Goal: Transaction & Acquisition: Download file/media

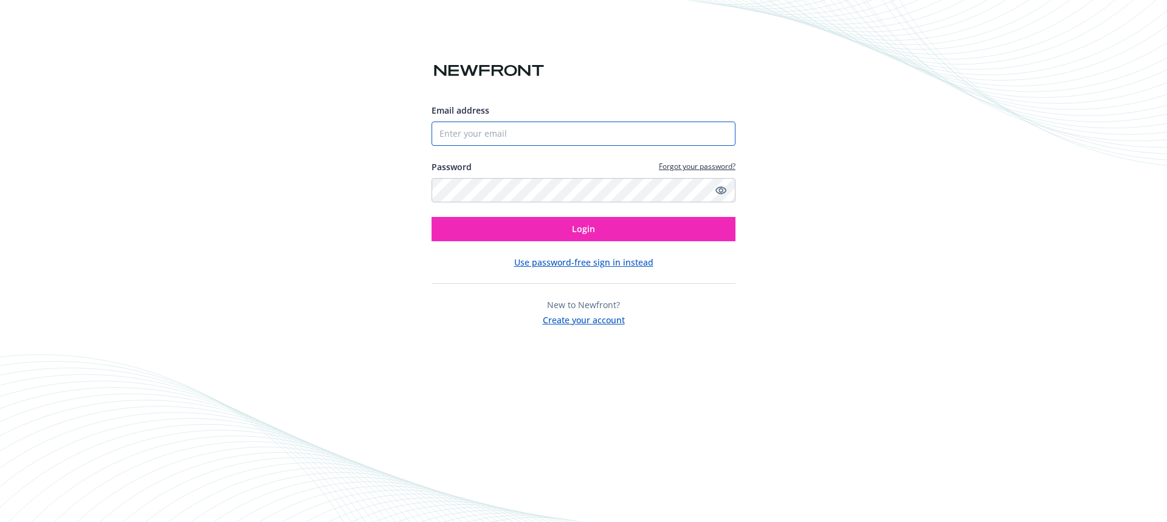
click at [544, 136] on input "Email address" at bounding box center [583, 134] width 304 height 24
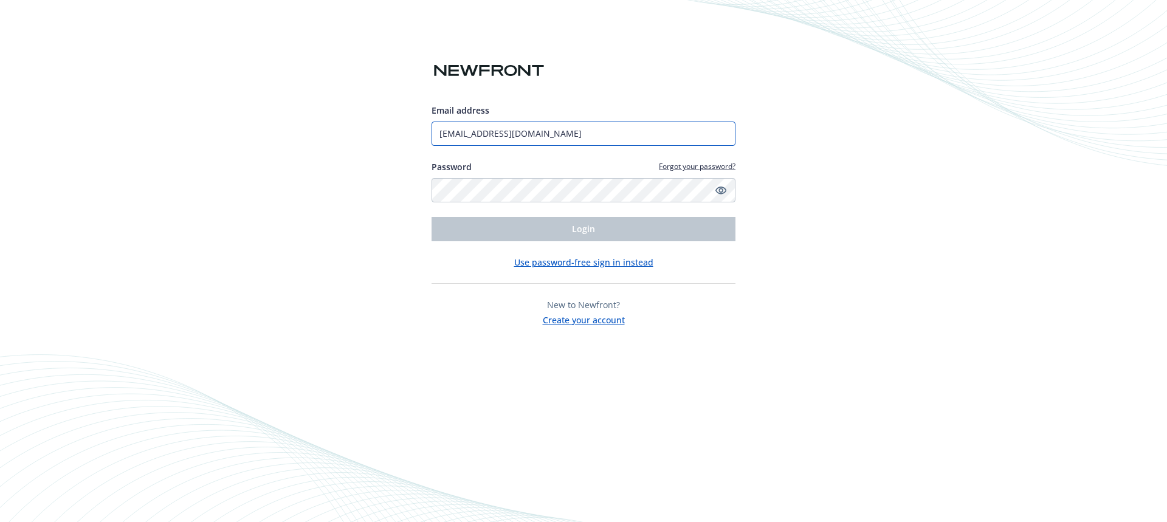
type input "christie@modular.com"
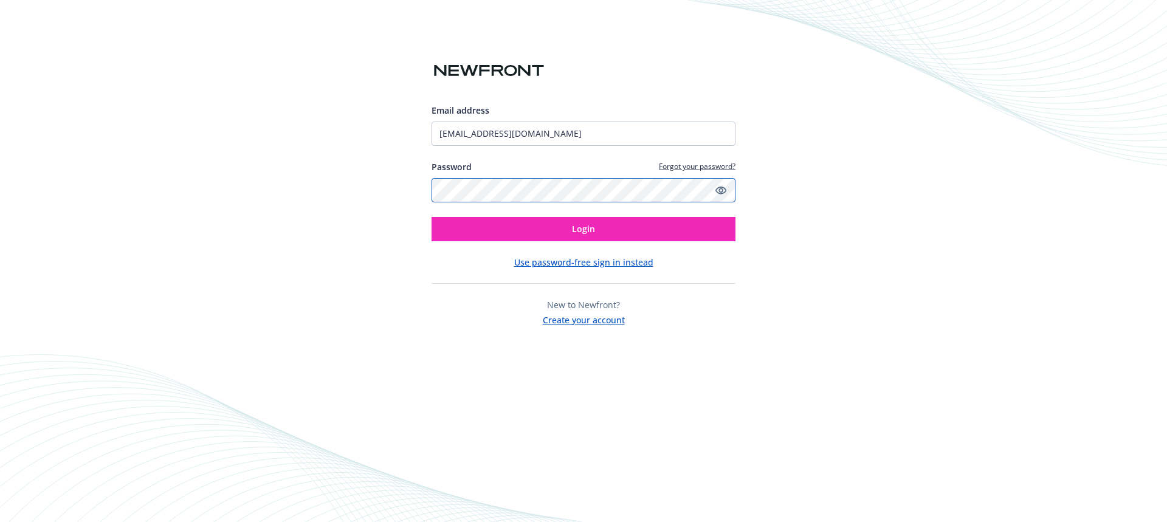
click at [431, 217] on button "Login" at bounding box center [583, 229] width 304 height 24
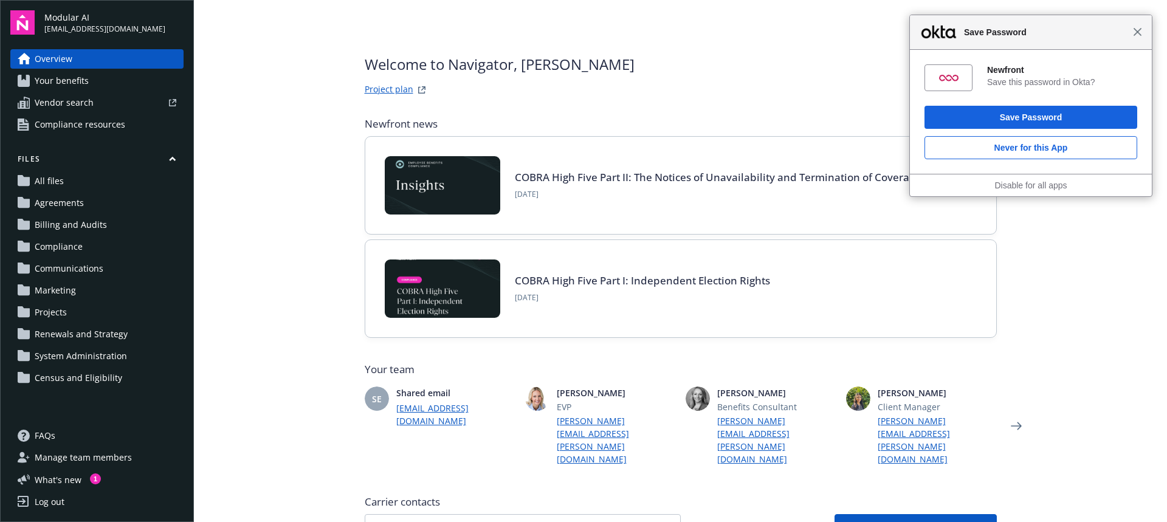
click at [1138, 33] on span "Close" at bounding box center [1137, 31] width 9 height 9
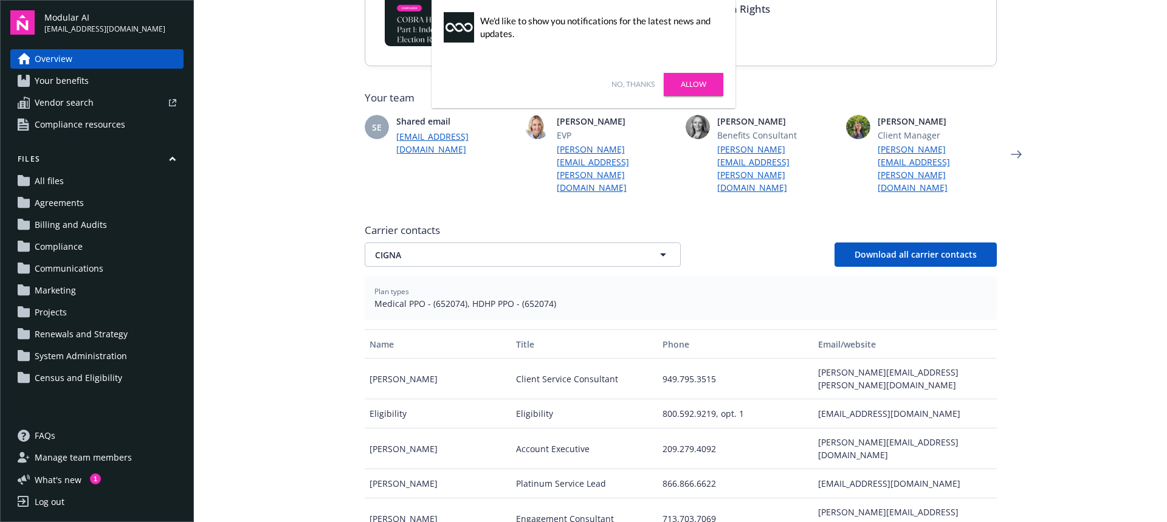
scroll to position [272, 0]
click at [510, 242] on button "CIGNA" at bounding box center [523, 254] width 316 height 24
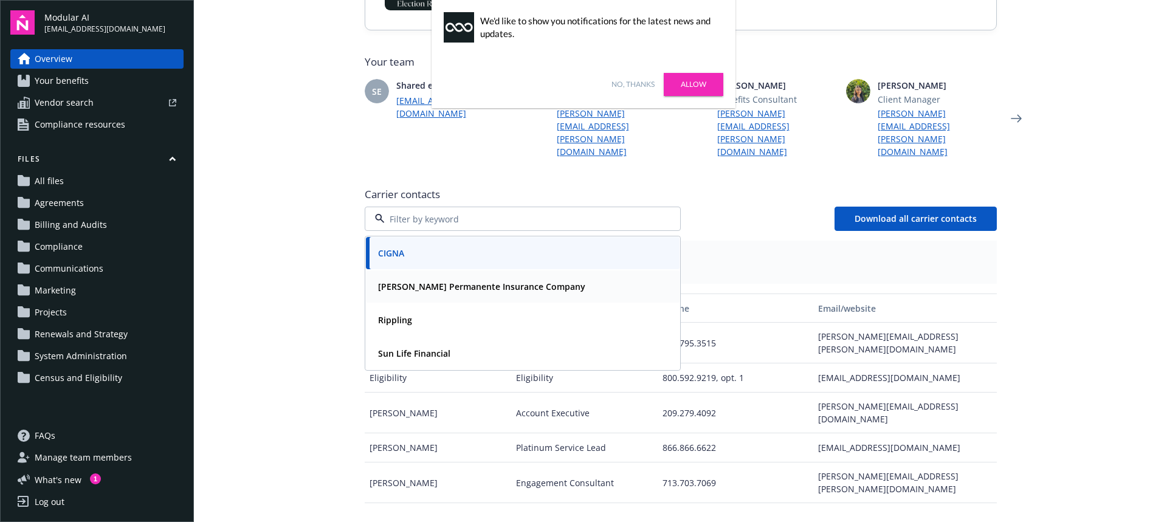
scroll to position [326, 0]
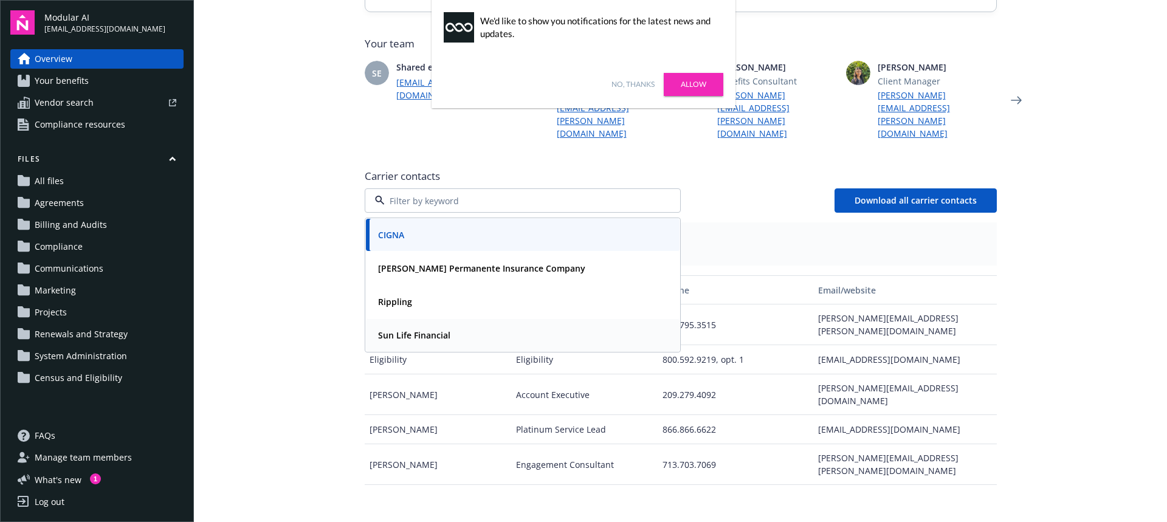
click at [414, 329] on strong "Sun Life Financial" at bounding box center [414, 335] width 72 height 12
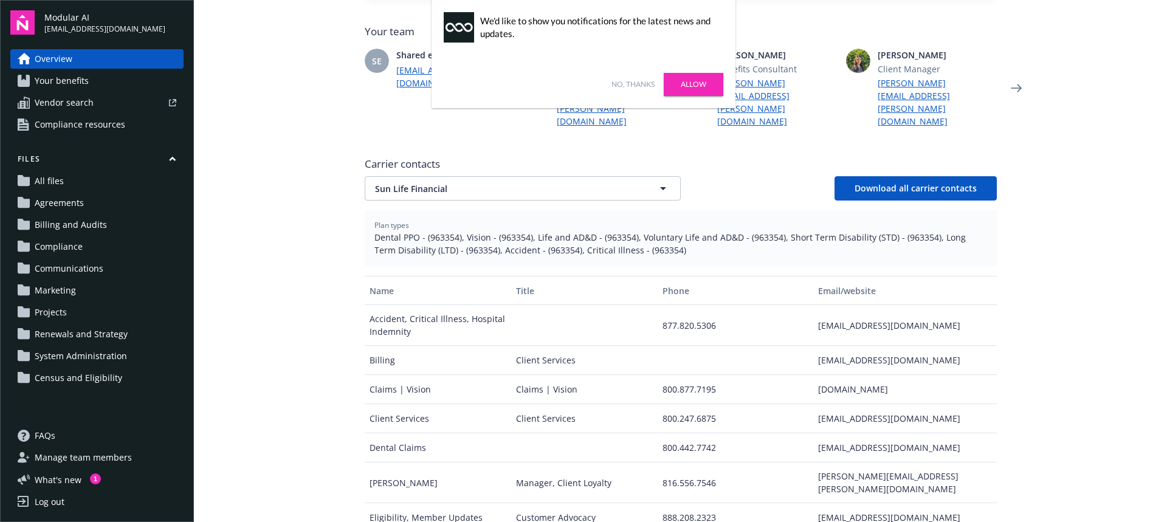
scroll to position [338, 0]
drag, startPoint x: 393, startPoint y: 292, endPoint x: 450, endPoint y: 293, distance: 57.7
click at [450, 304] on div "Accident, Critical Illness, Hospital Indemnity" at bounding box center [438, 324] width 146 height 41
drag, startPoint x: 433, startPoint y: 296, endPoint x: 391, endPoint y: 295, distance: 42.6
click at [391, 304] on div "Accident, Critical Illness, Hospital Indemnity" at bounding box center [438, 324] width 146 height 41
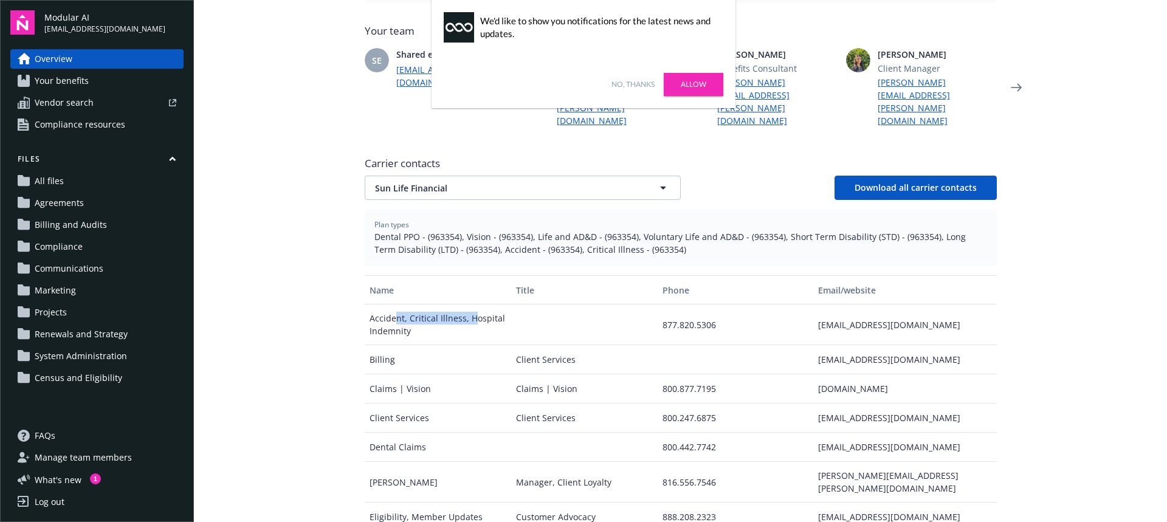
drag, startPoint x: 997, startPoint y: 300, endPoint x: 358, endPoint y: 295, distance: 638.7
click at [358, 295] on div "Welcome to Navigator , Christie Project plan Newfront news View all news COBRA …" at bounding box center [680, 188] width 661 height 1052
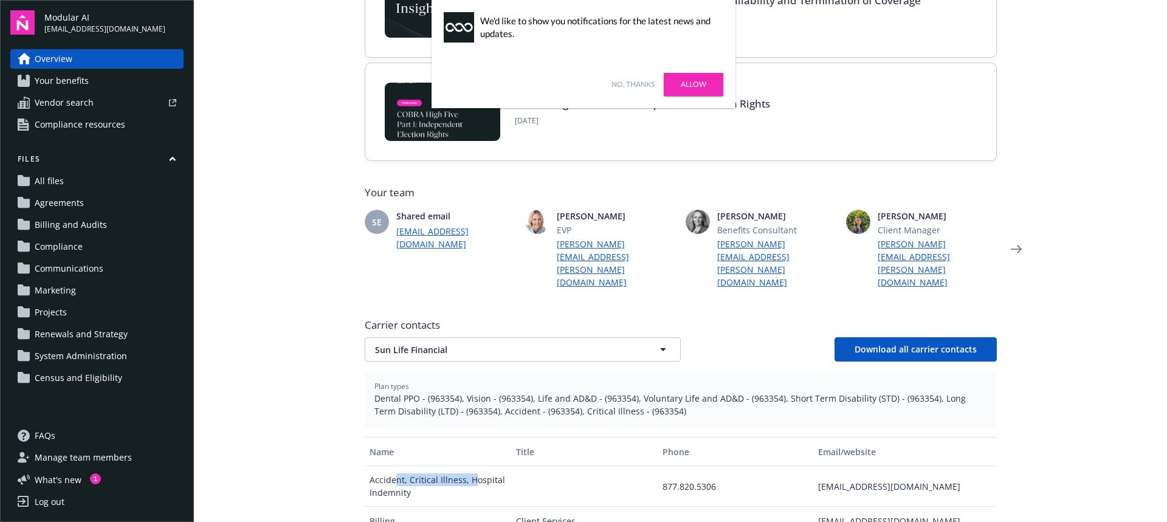
scroll to position [178, 0]
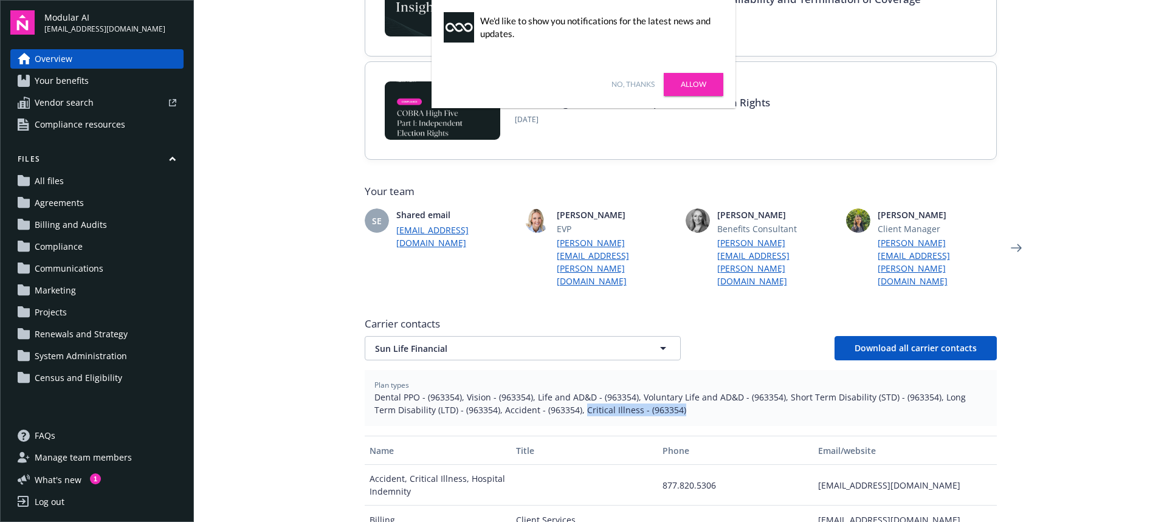
drag, startPoint x: 555, startPoint y: 385, endPoint x: 654, endPoint y: 386, distance: 99.1
click at [654, 391] on span "Dental PPO - (963354), Vision - (963354), Life and AD&D - (963354), Voluntary L…" at bounding box center [680, 404] width 613 height 26
click at [635, 391] on span "Dental PPO - (963354), Vision - (963354), Life and AD&D - (963354), Voluntary L…" at bounding box center [680, 404] width 613 height 26
copy span "963354"
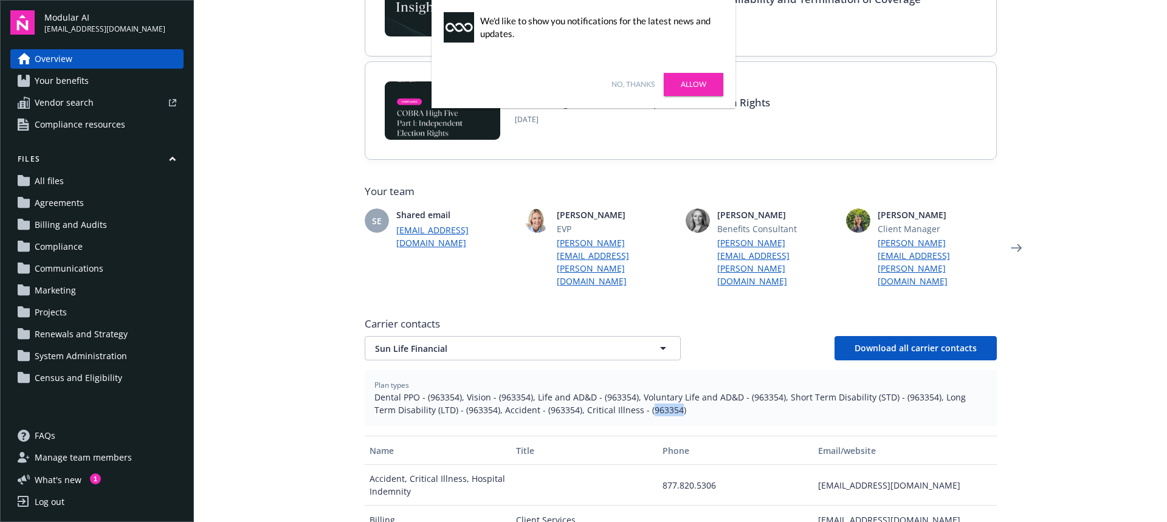
click at [64, 177] on link "All files" at bounding box center [96, 180] width 173 height 19
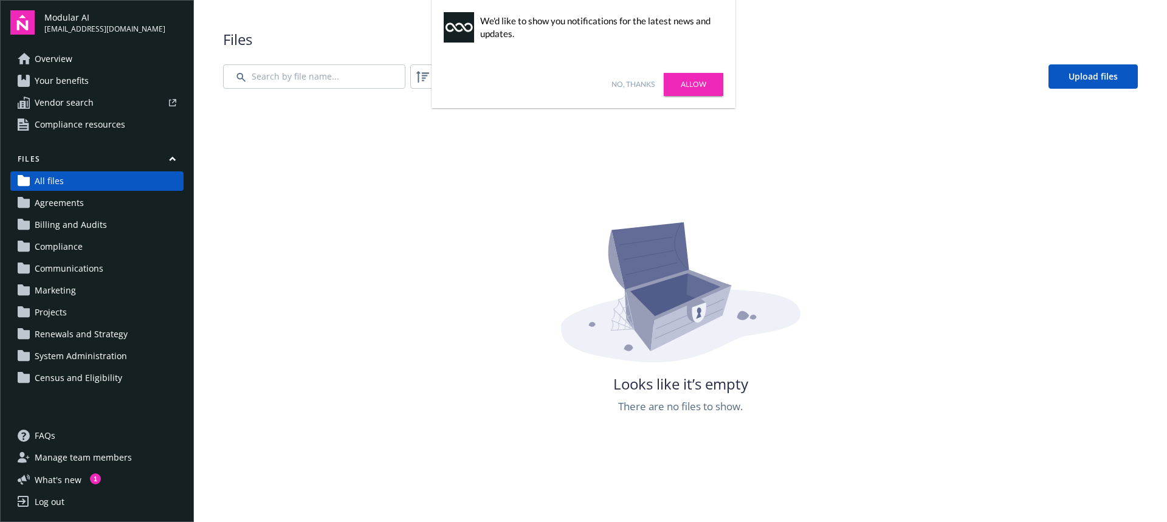
click at [637, 85] on link "No, thanks" at bounding box center [632, 84] width 43 height 11
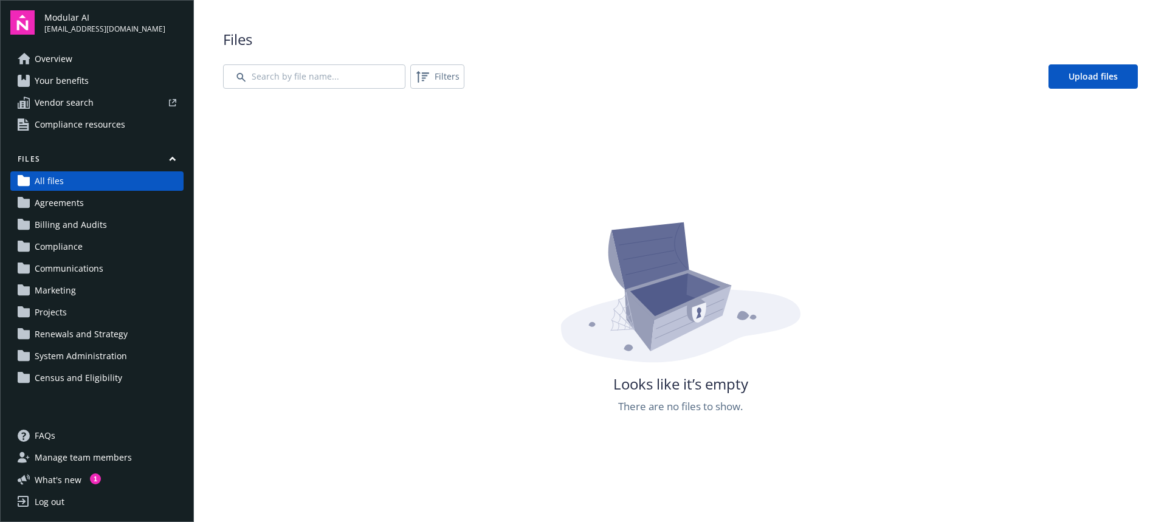
click at [70, 202] on span "Agreements" at bounding box center [59, 202] width 49 height 19
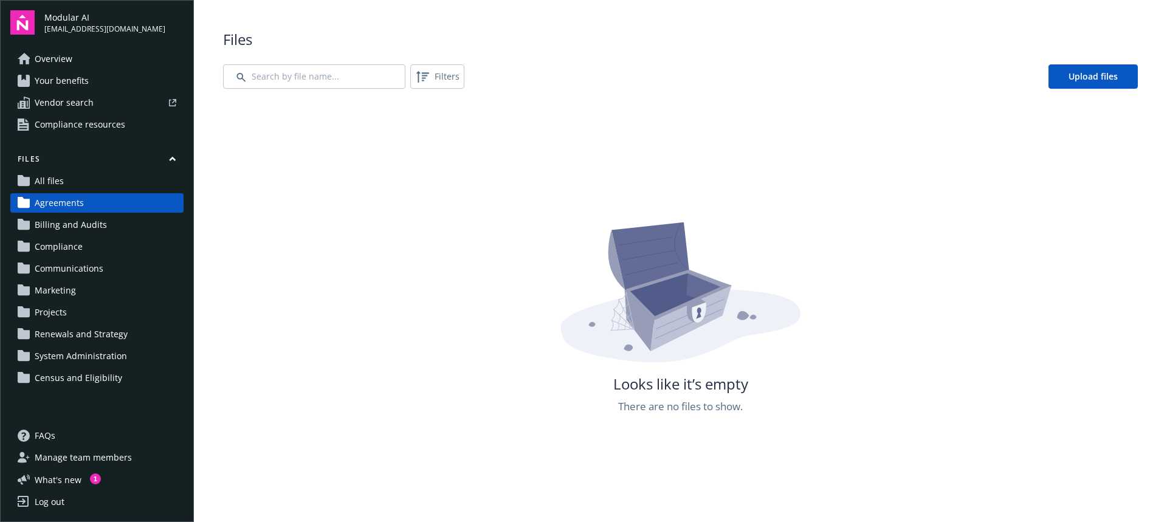
click at [72, 220] on span "Billing and Audits" at bounding box center [71, 224] width 72 height 19
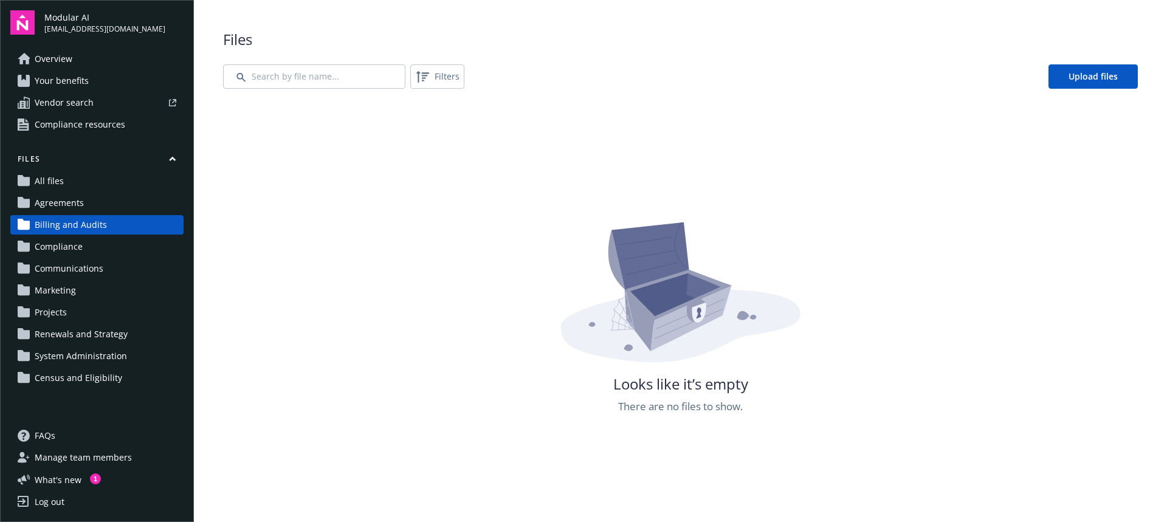
click at [80, 249] on span "Compliance" at bounding box center [59, 246] width 48 height 19
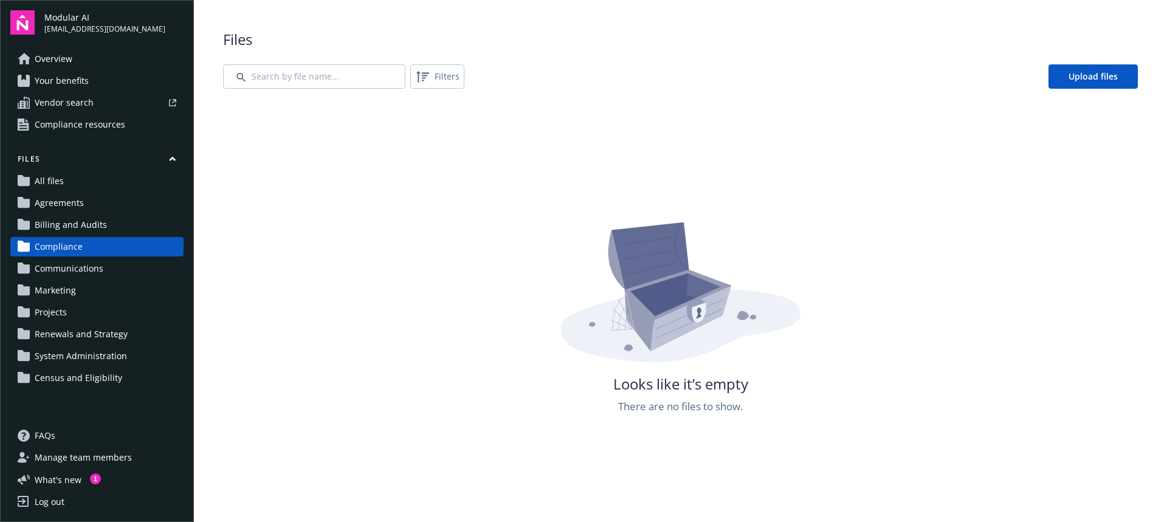
click at [73, 265] on span "Communications" at bounding box center [69, 268] width 69 height 19
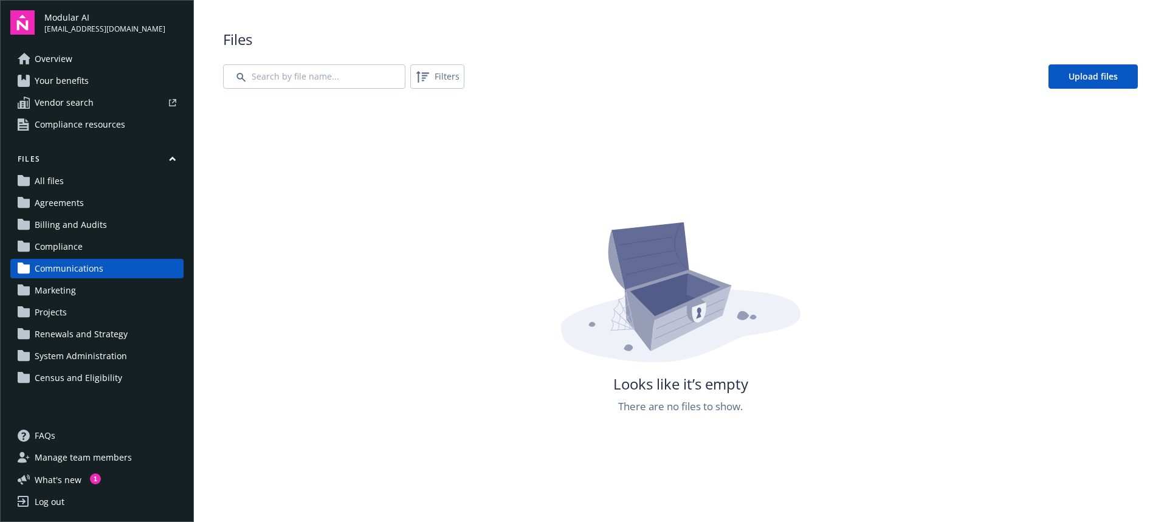
click at [60, 290] on span "Marketing" at bounding box center [55, 290] width 41 height 19
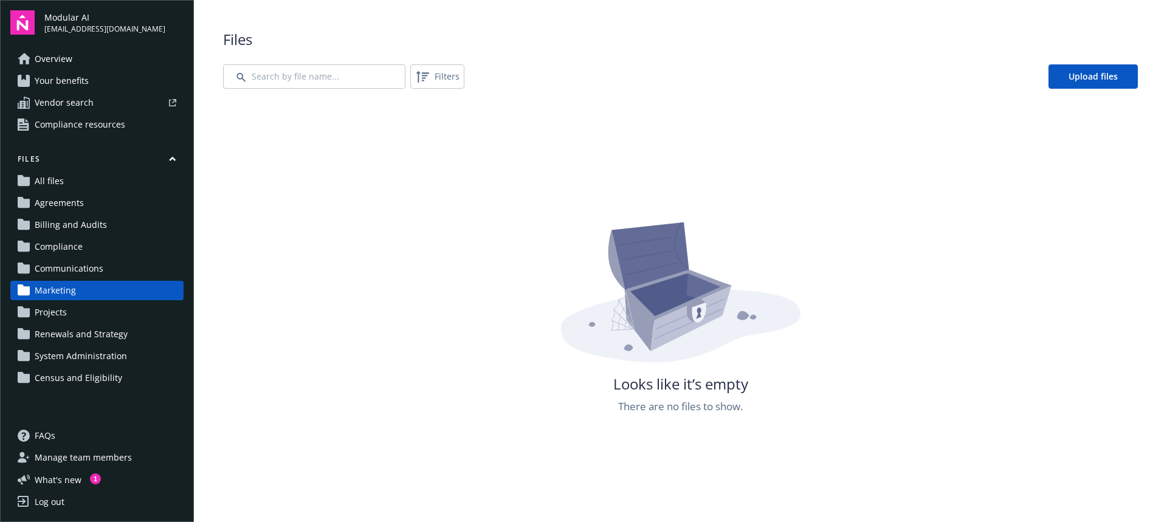
click at [61, 314] on span "Projects" at bounding box center [51, 312] width 32 height 19
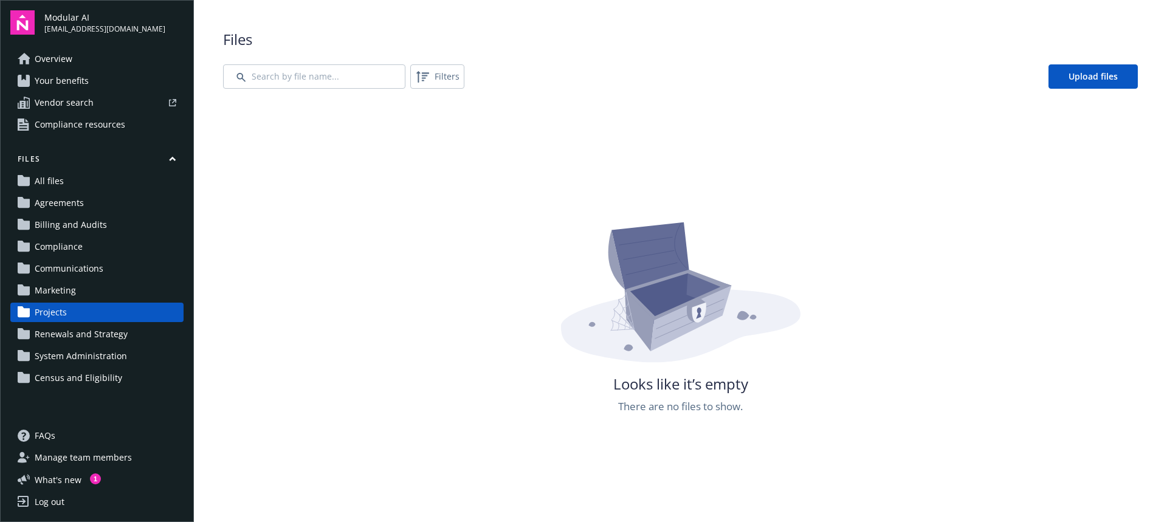
drag, startPoint x: 68, startPoint y: 336, endPoint x: 69, endPoint y: 352, distance: 15.8
click at [68, 336] on span "Renewals and Strategy" at bounding box center [81, 334] width 93 height 19
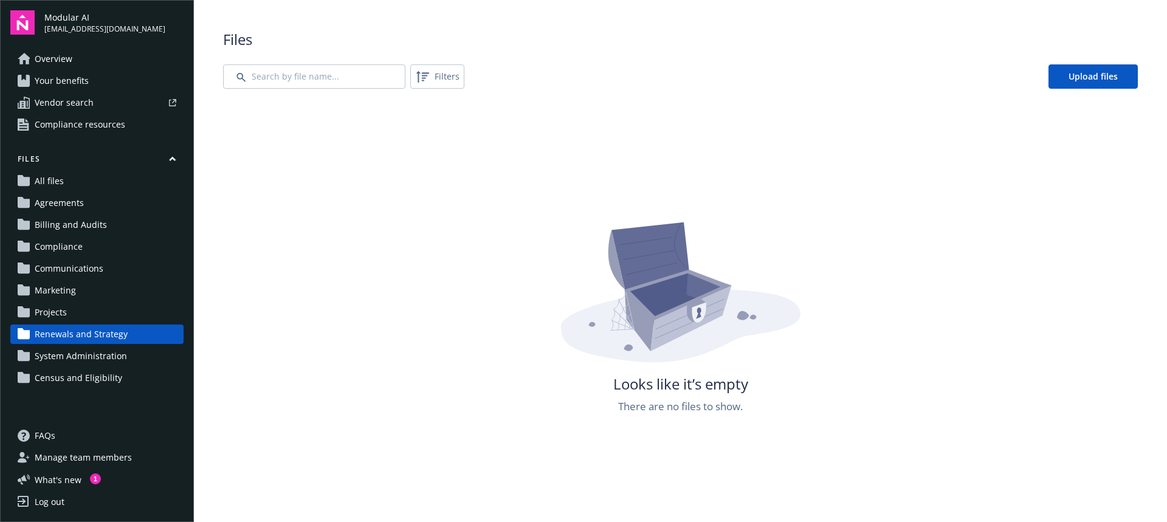
click at [68, 359] on span "System Administration" at bounding box center [81, 355] width 92 height 19
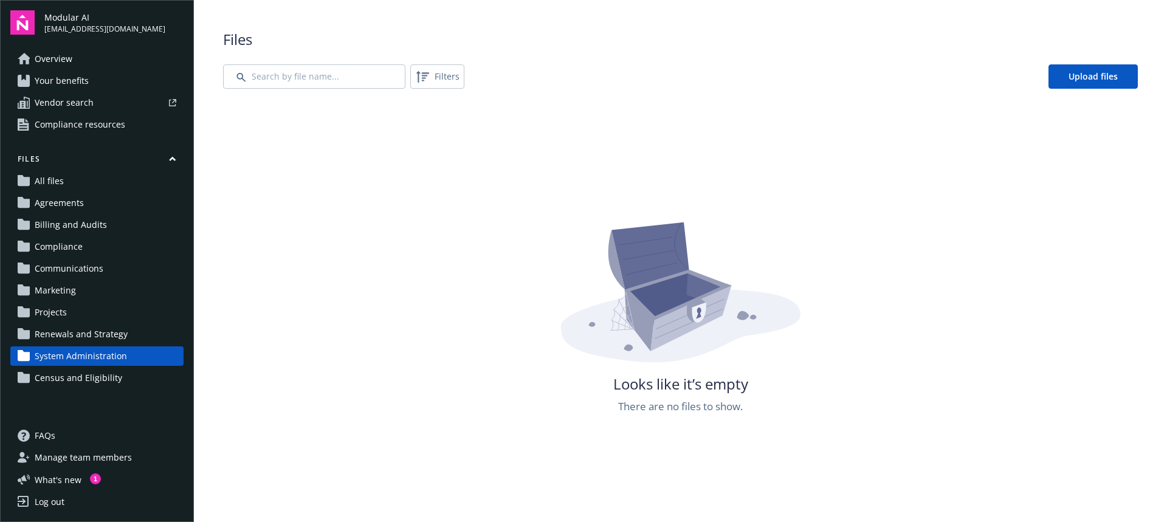
click at [71, 376] on span "Census and Eligibility" at bounding box center [79, 377] width 88 height 19
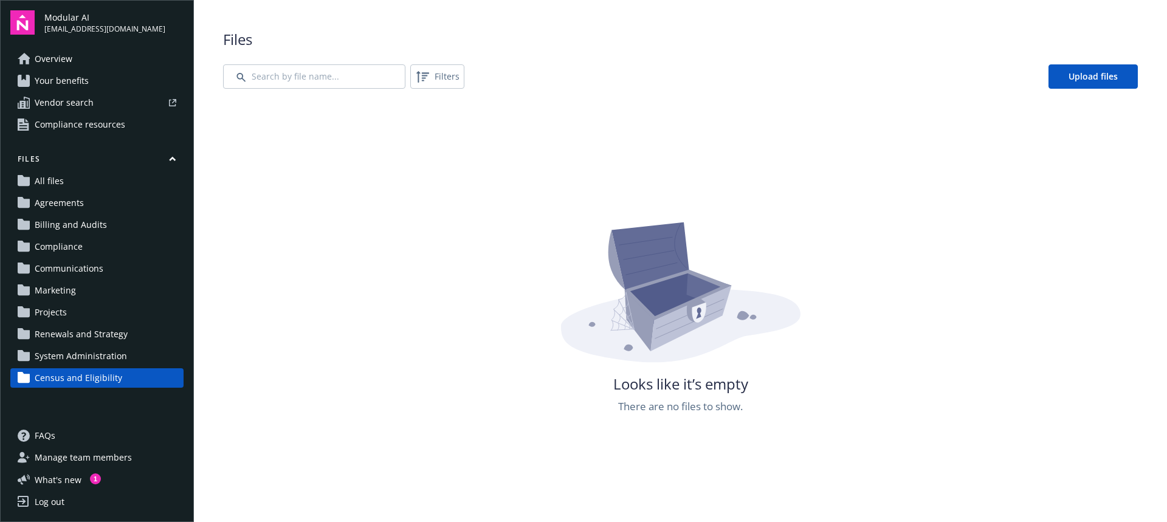
click at [83, 126] on span "Compliance resources" at bounding box center [80, 124] width 91 height 19
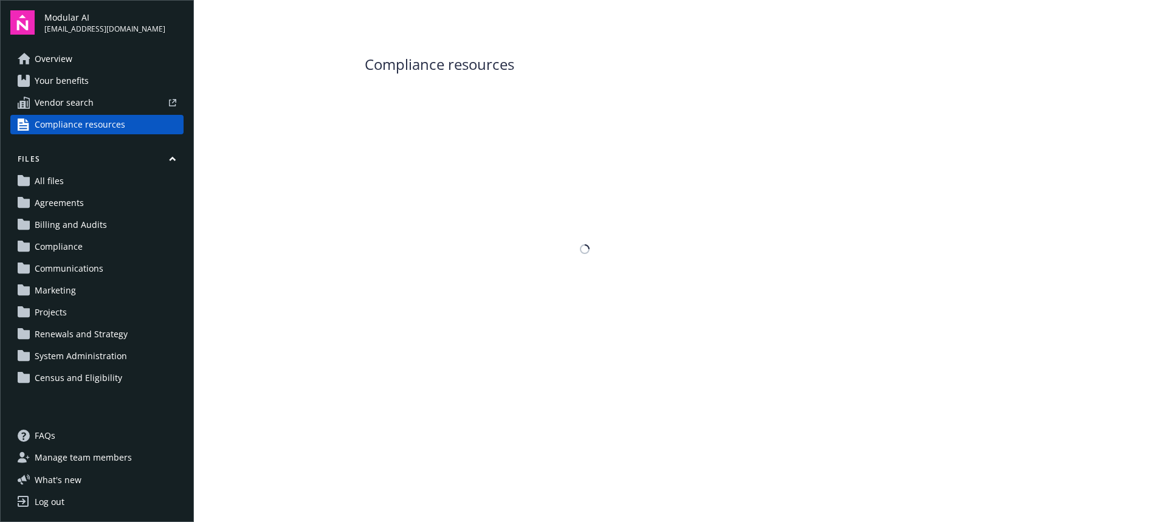
click at [66, 77] on span "Your benefits" at bounding box center [62, 80] width 54 height 19
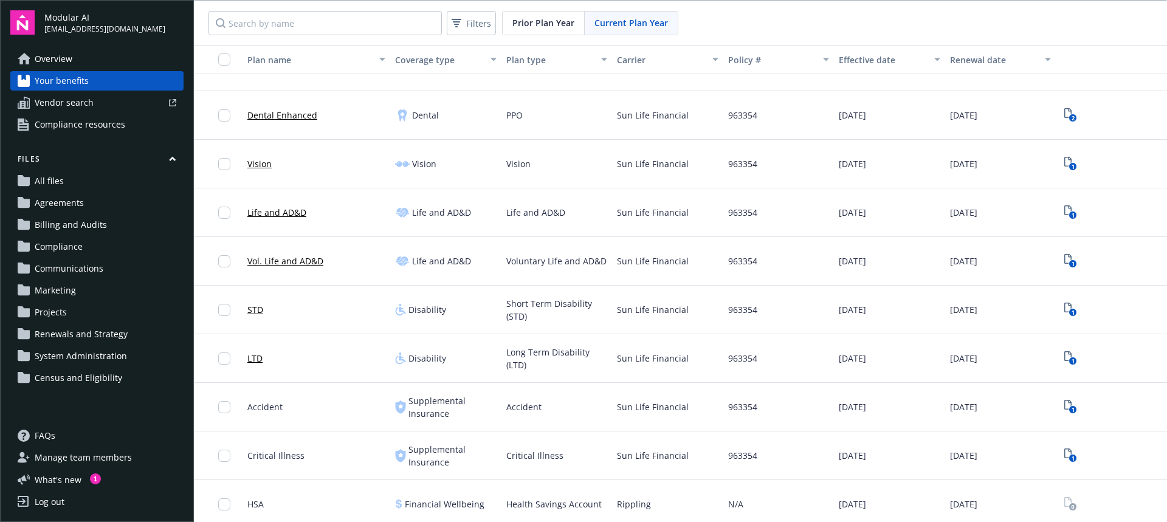
scroll to position [304, 0]
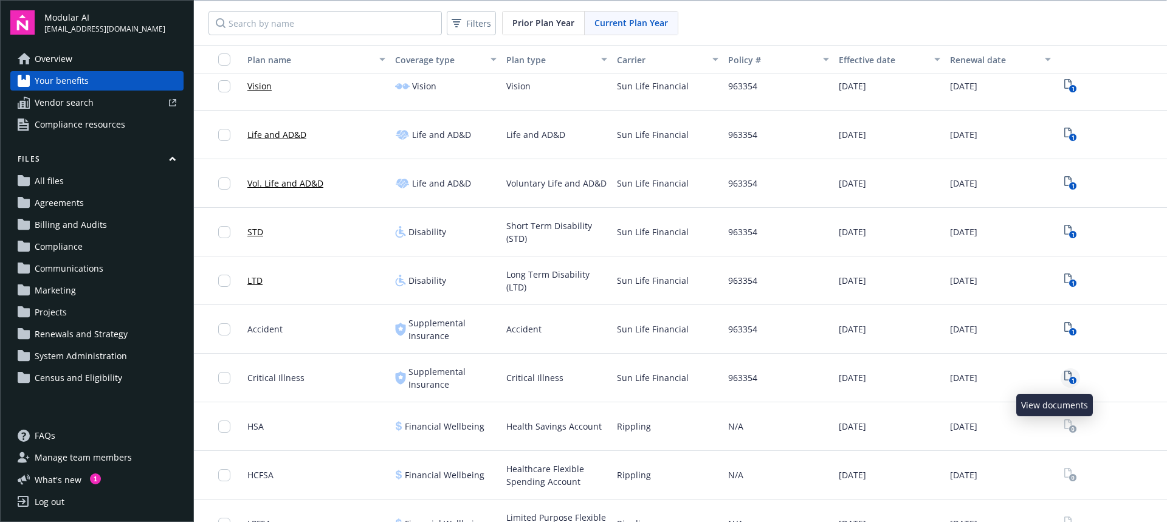
click at [1064, 376] on icon "1" at bounding box center [1070, 378] width 13 height 14
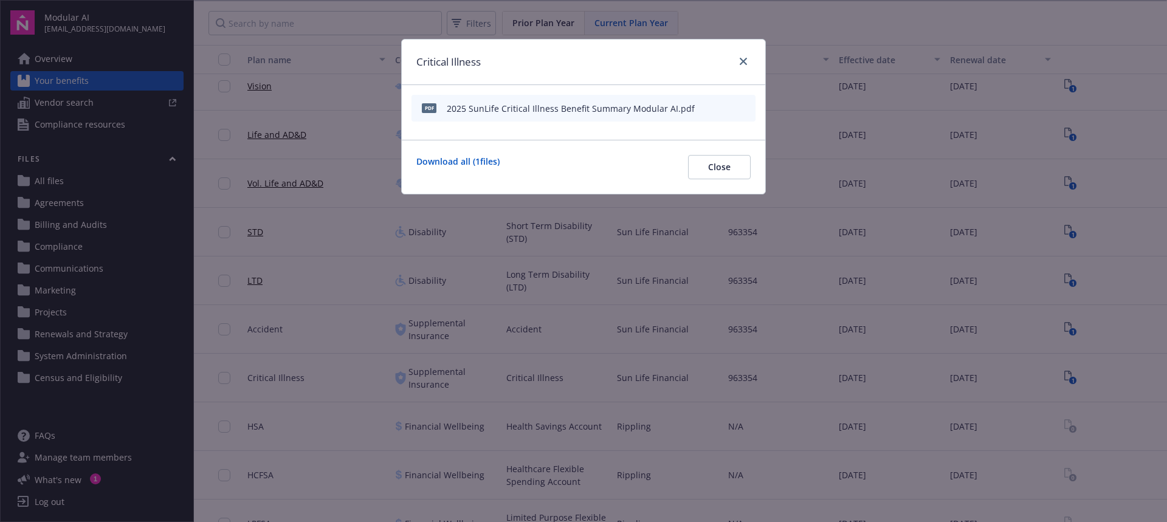
click at [727, 108] on icon "download file" at bounding box center [724, 108] width 10 height 10
click at [750, 55] on div at bounding box center [740, 62] width 19 height 16
click at [746, 59] on icon "close" at bounding box center [743, 61] width 7 height 7
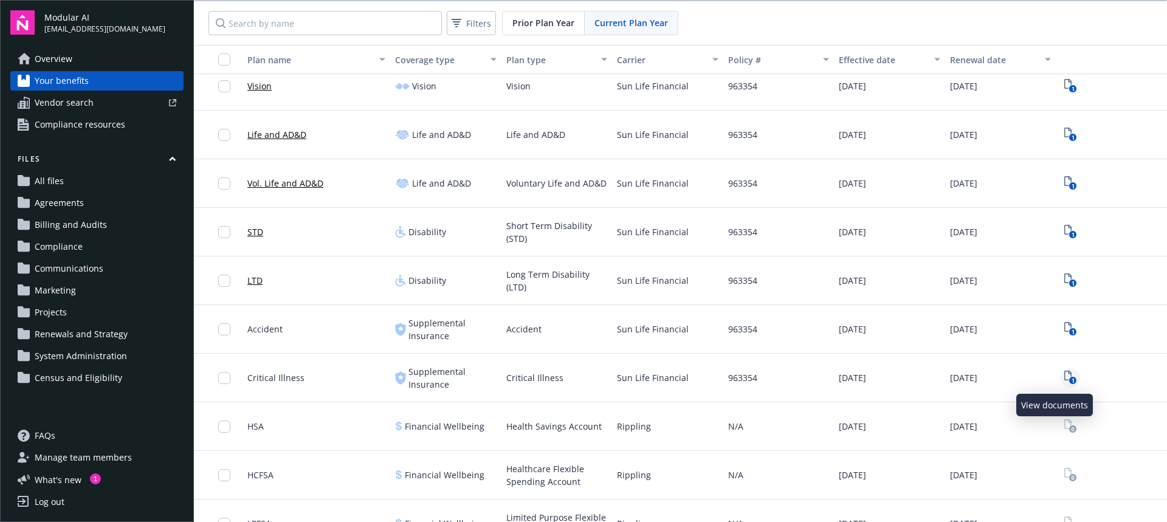
click at [1064, 377] on icon "1" at bounding box center [1070, 378] width 13 height 14
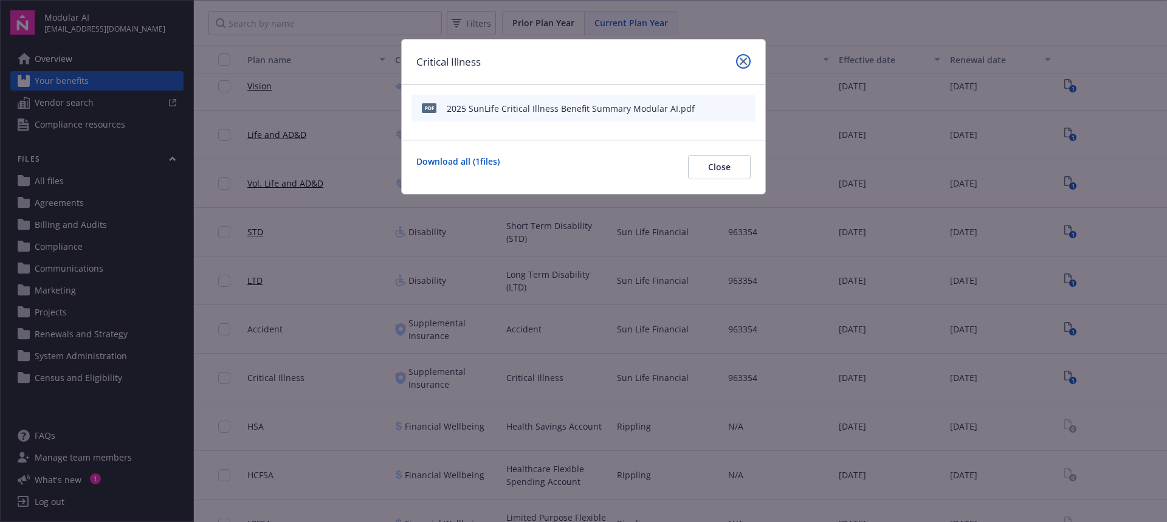
click at [744, 60] on icon "close" at bounding box center [743, 61] width 7 height 7
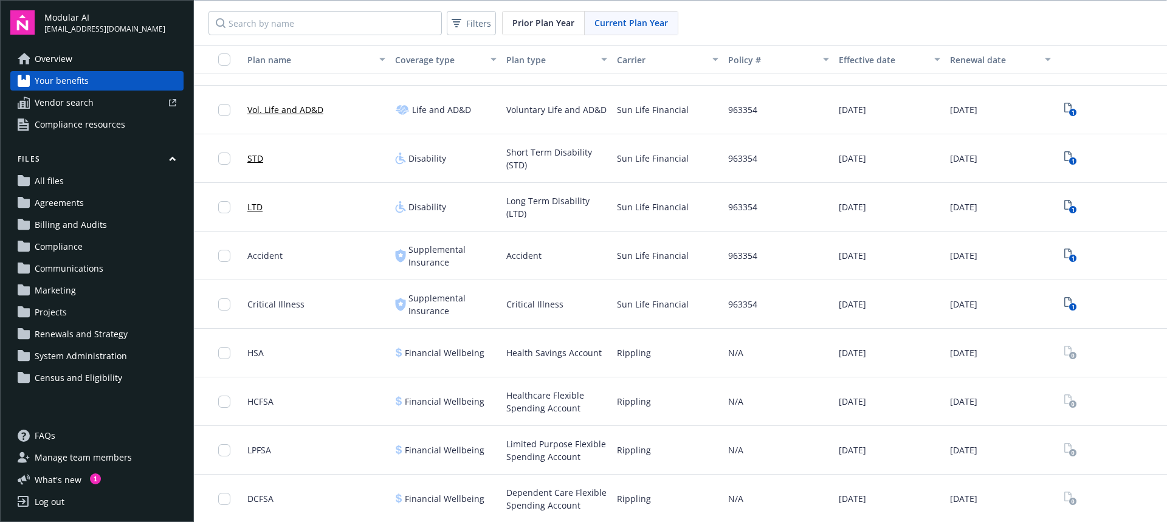
scroll to position [1, 0]
click at [551, 364] on div "Health Savings Account" at bounding box center [556, 352] width 111 height 49
click at [569, 305] on div "Critical Illness" at bounding box center [556, 303] width 111 height 49
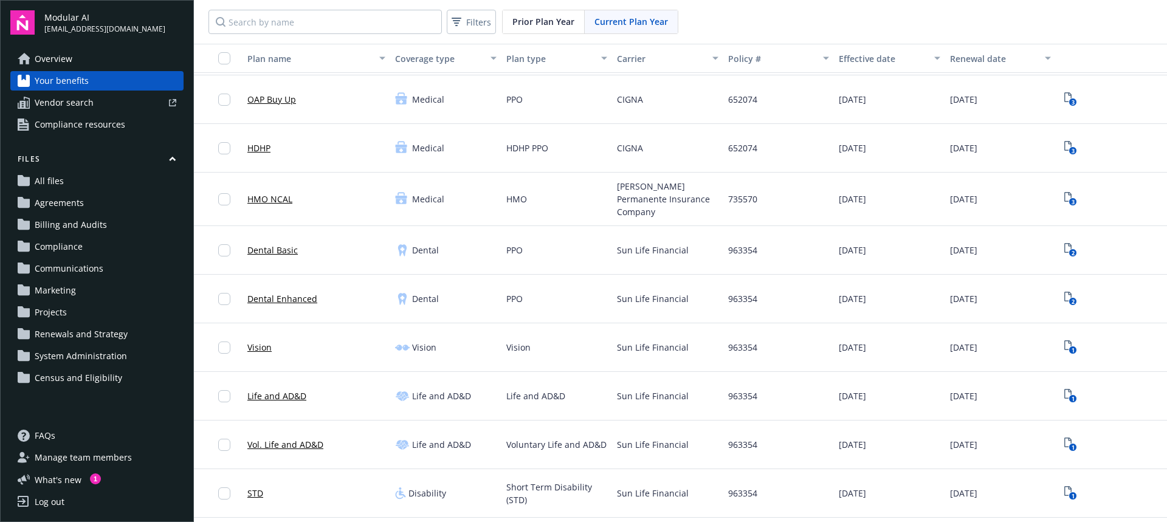
scroll to position [0, 0]
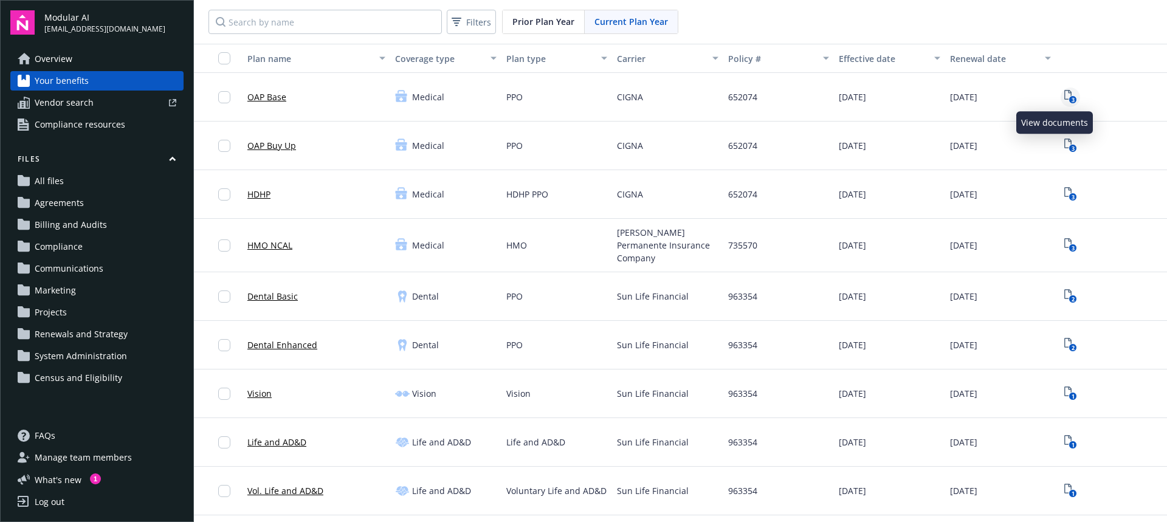
click at [1064, 91] on icon "3" at bounding box center [1070, 97] width 13 height 14
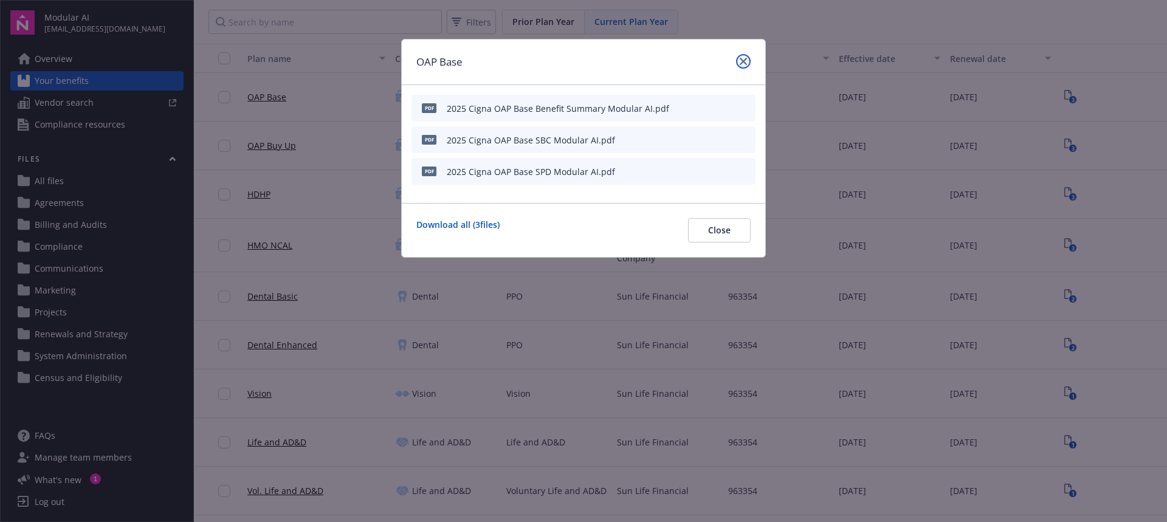
click at [745, 60] on icon "close" at bounding box center [743, 61] width 7 height 7
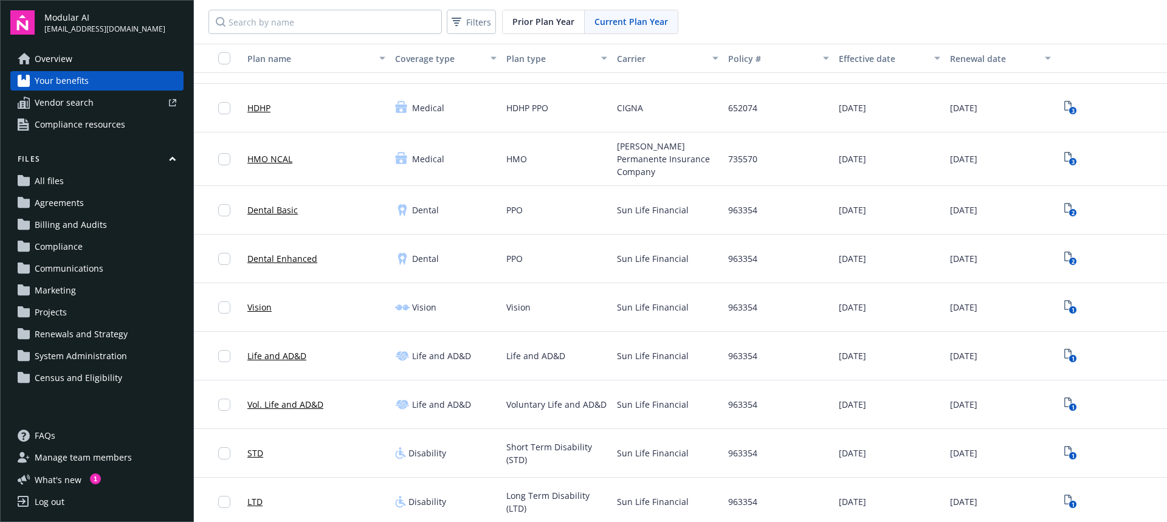
scroll to position [91, 0]
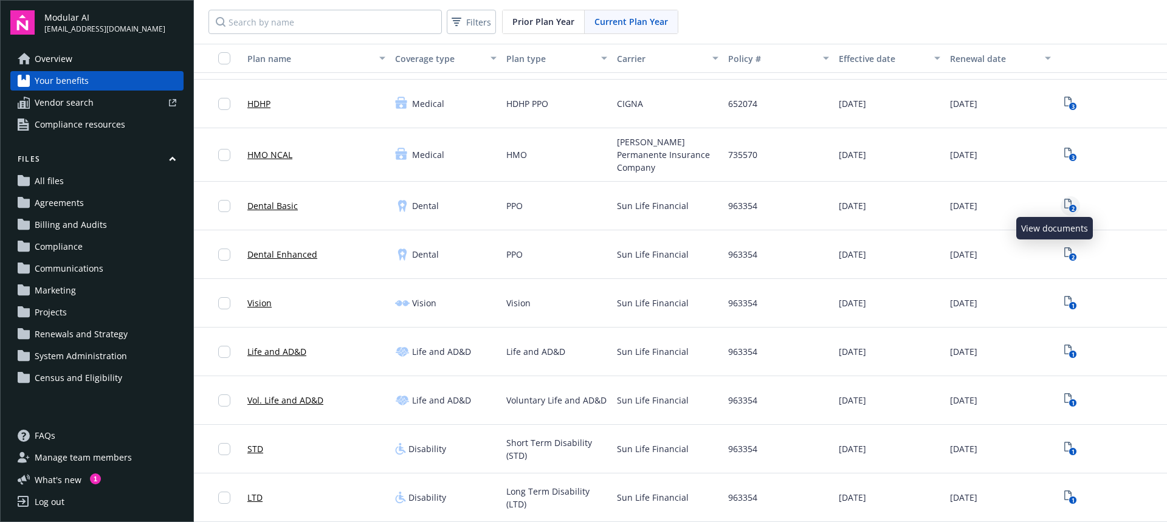
click at [1064, 199] on icon "View Plan Documents" at bounding box center [1067, 204] width 7 height 10
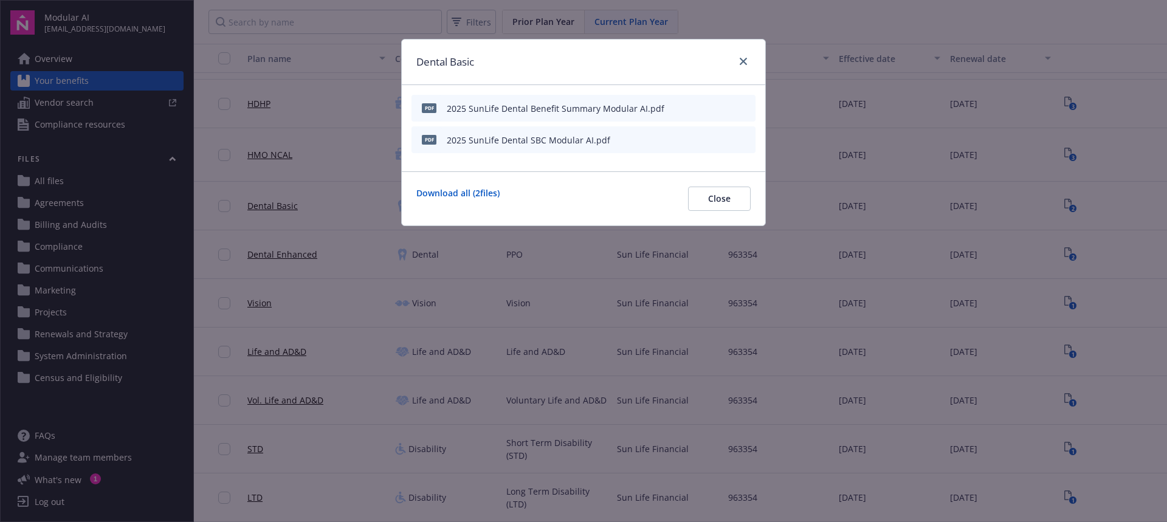
click at [819, 100] on div "Dental Basic pdf 2025 SunLife Dental Benefit Summary Modular AI.pdf pdf 2025 Su…" at bounding box center [583, 261] width 1167 height 522
click at [741, 58] on icon "close" at bounding box center [743, 61] width 7 height 7
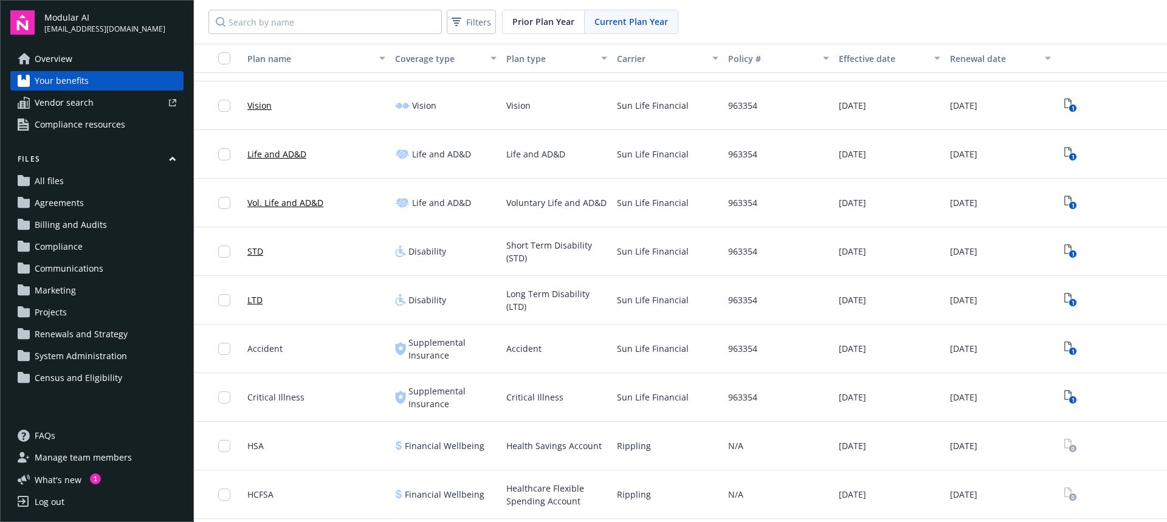
scroll to position [275, 0]
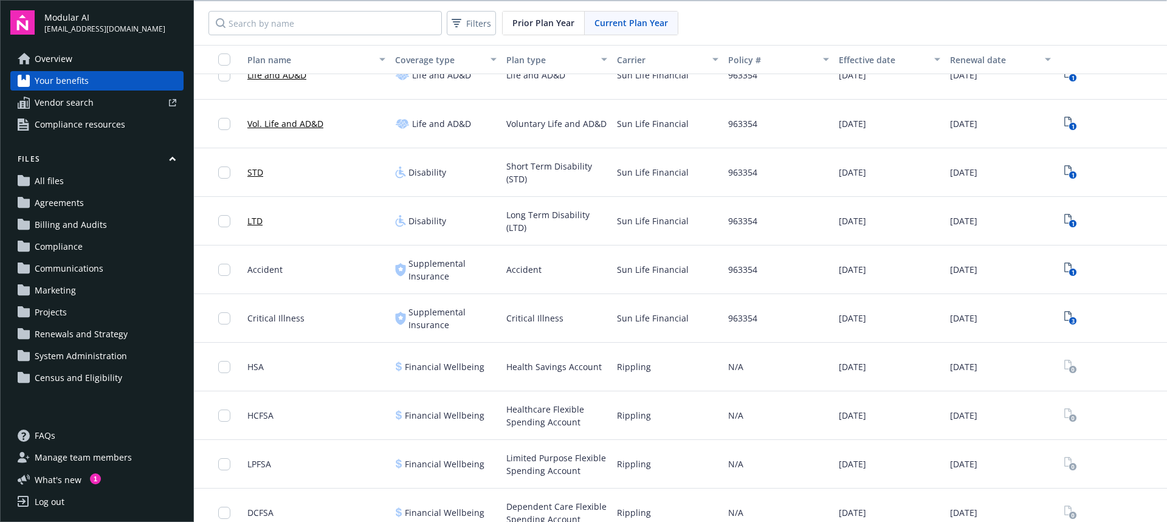
scroll to position [367, 0]
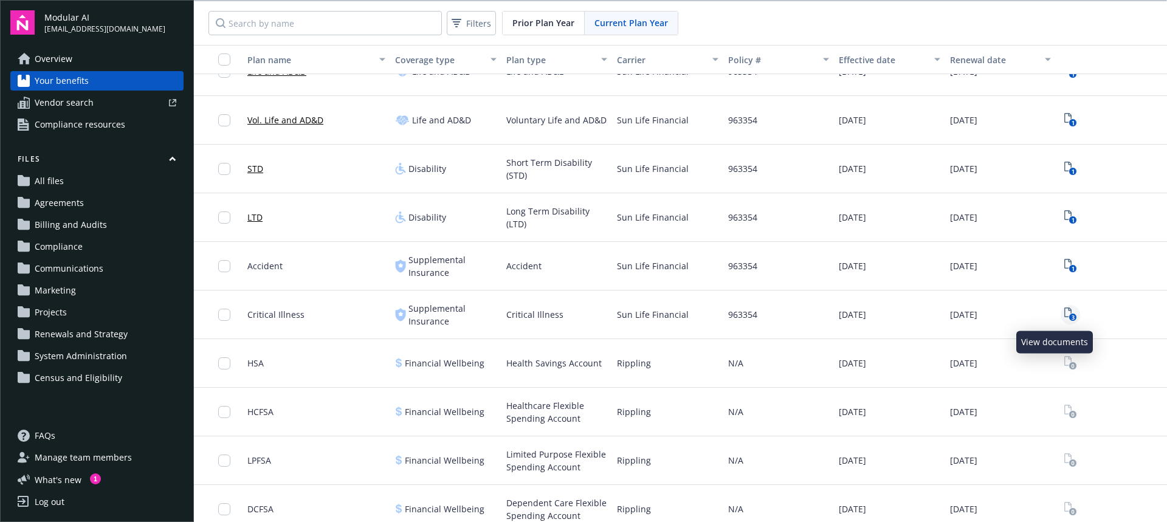
click at [1064, 312] on icon "3" at bounding box center [1070, 314] width 13 height 14
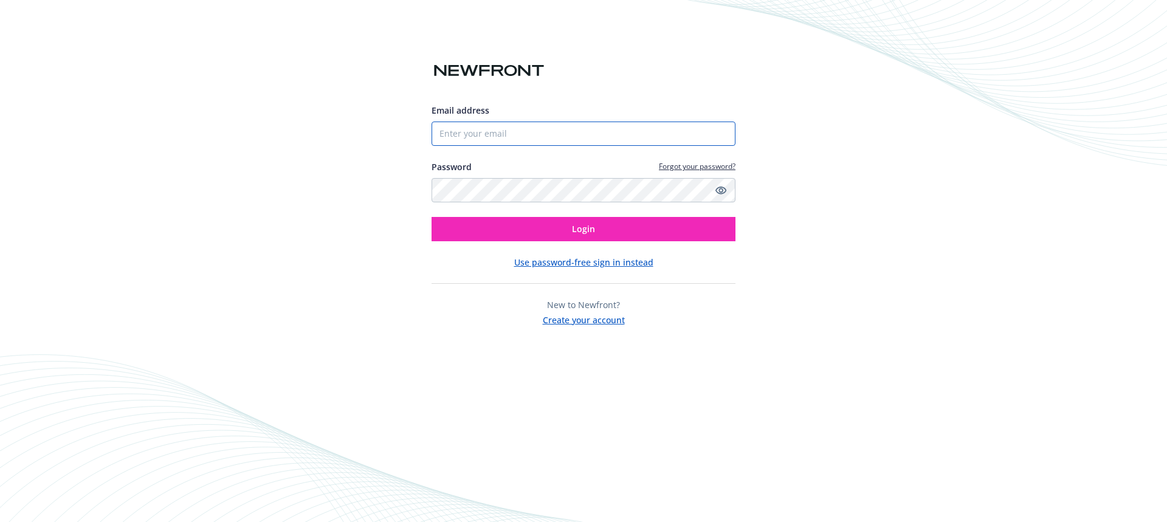
click at [586, 142] on input "Email address" at bounding box center [583, 134] width 304 height 24
click at [539, 134] on input "Email address" at bounding box center [583, 134] width 304 height 24
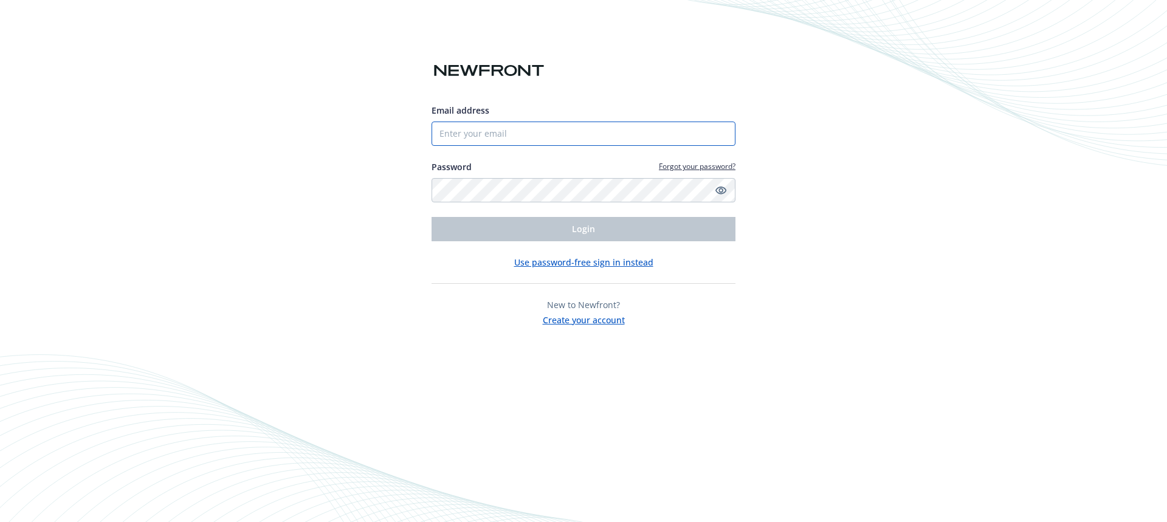
click at [503, 129] on input "Email address" at bounding box center [583, 134] width 304 height 24
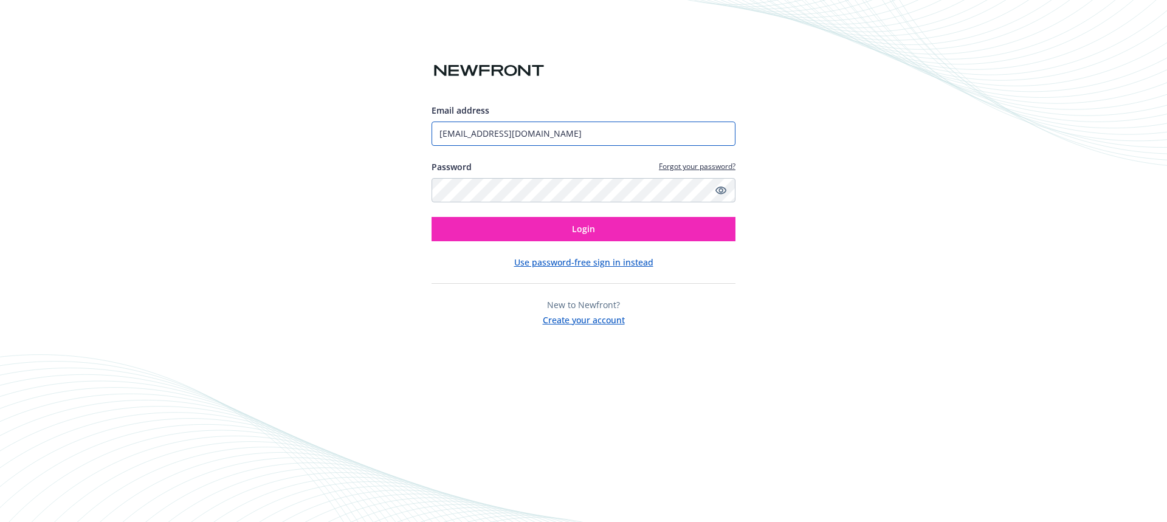
type input "christie@modular.com"
click at [431, 217] on button "Login" at bounding box center [583, 229] width 304 height 24
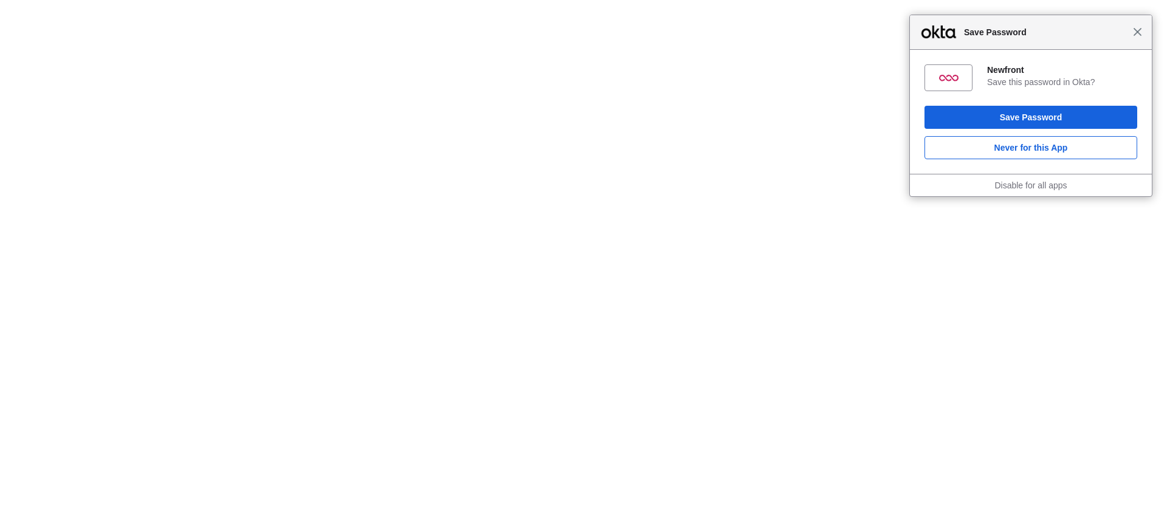
click at [1139, 35] on span "Close" at bounding box center [1137, 31] width 9 height 9
